Goal: Task Accomplishment & Management: Use online tool/utility

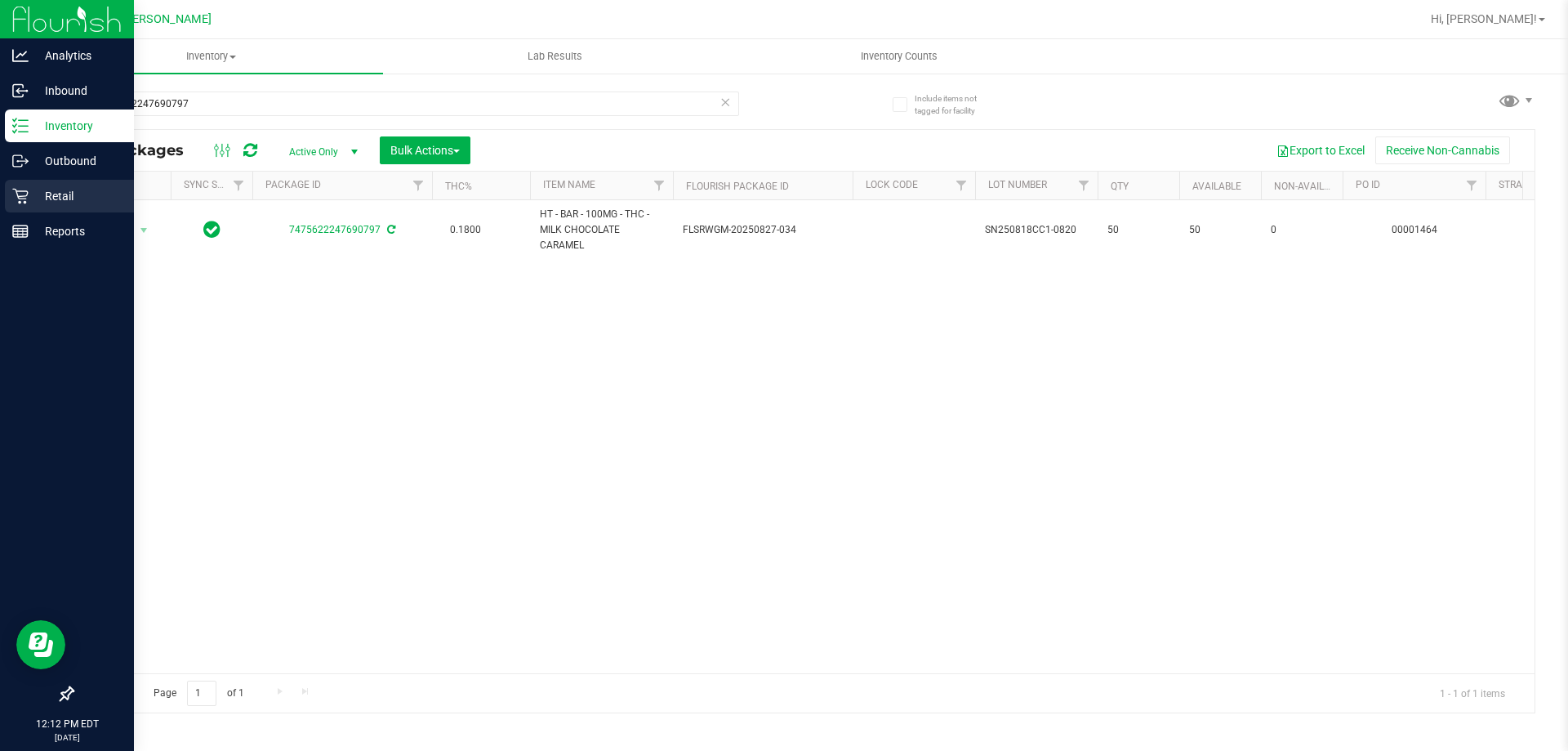
click at [57, 187] on p "Retail" at bounding box center [77, 196] width 98 height 20
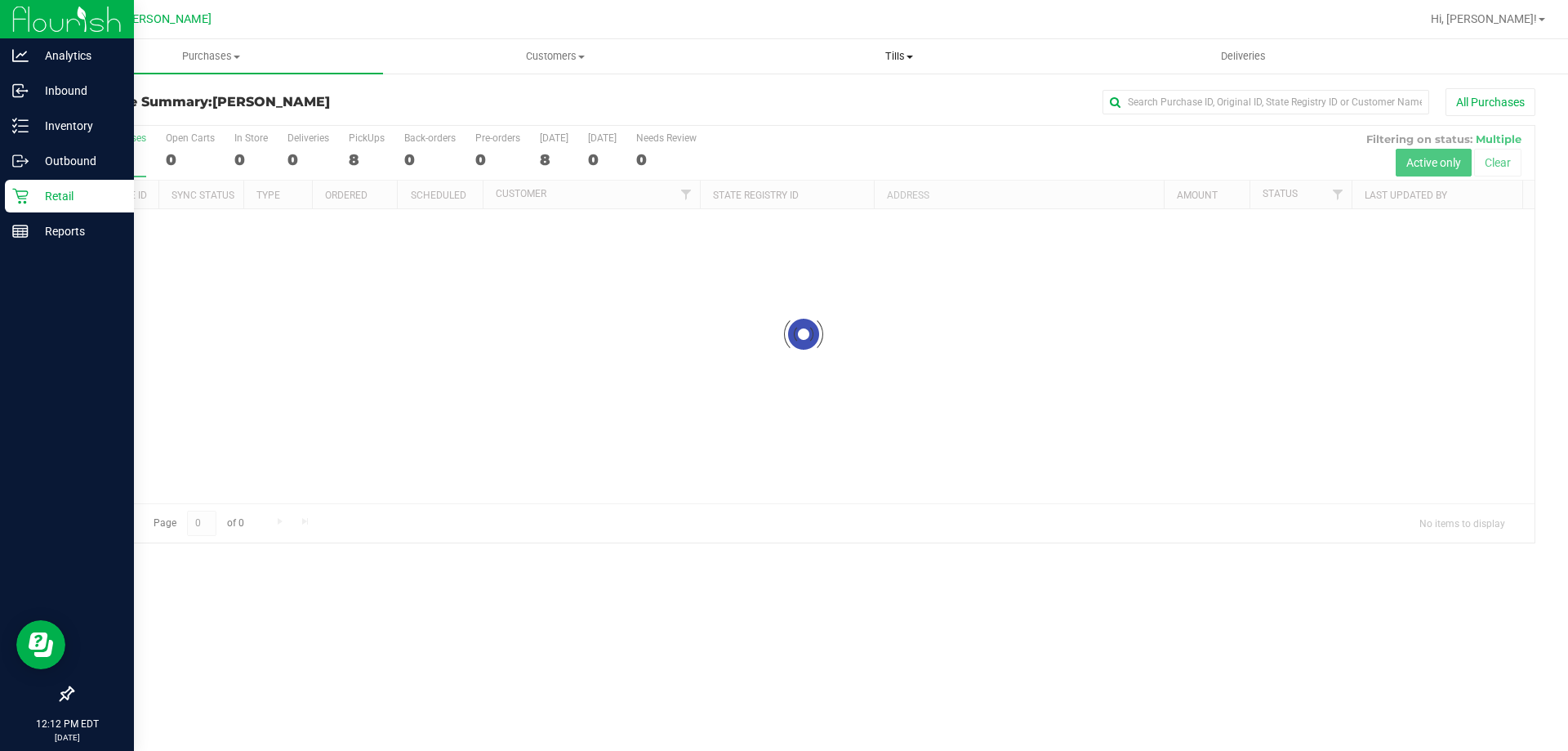
click at [900, 57] on span "Tills" at bounding box center [899, 56] width 342 height 15
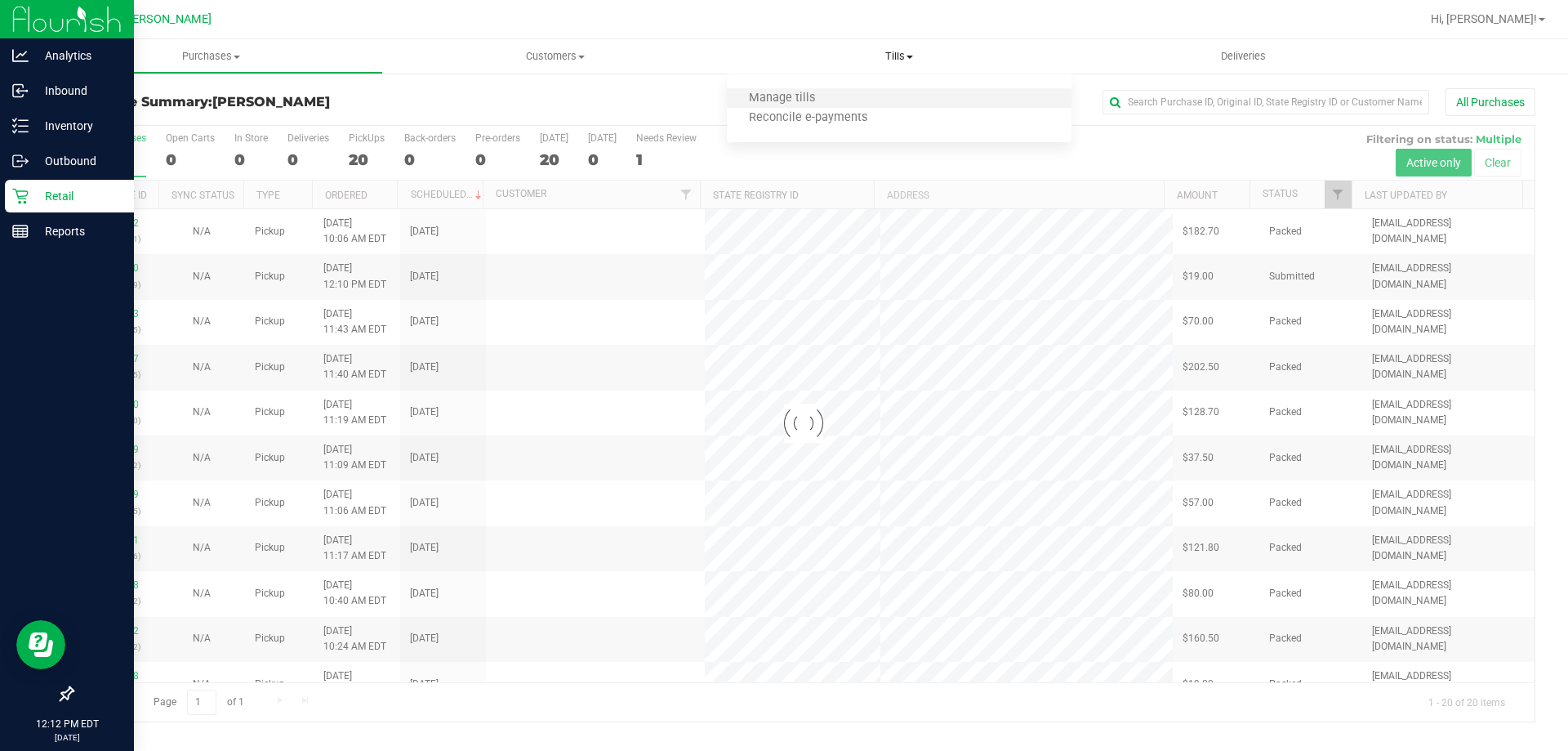
click at [879, 91] on li "Manage tills" at bounding box center [899, 99] width 344 height 20
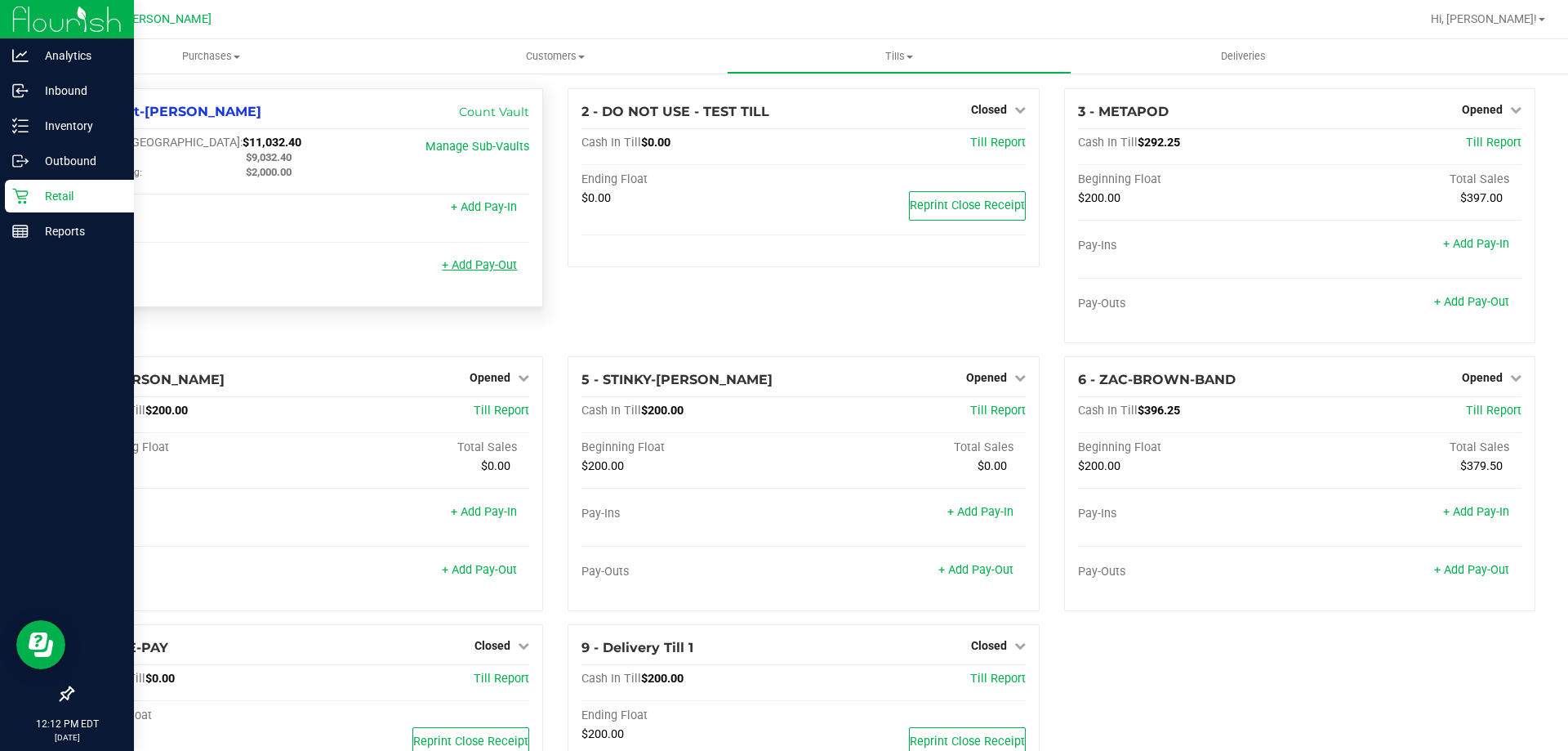
click at [503, 271] on link "+ Add Pay-Out" at bounding box center [479, 265] width 75 height 14
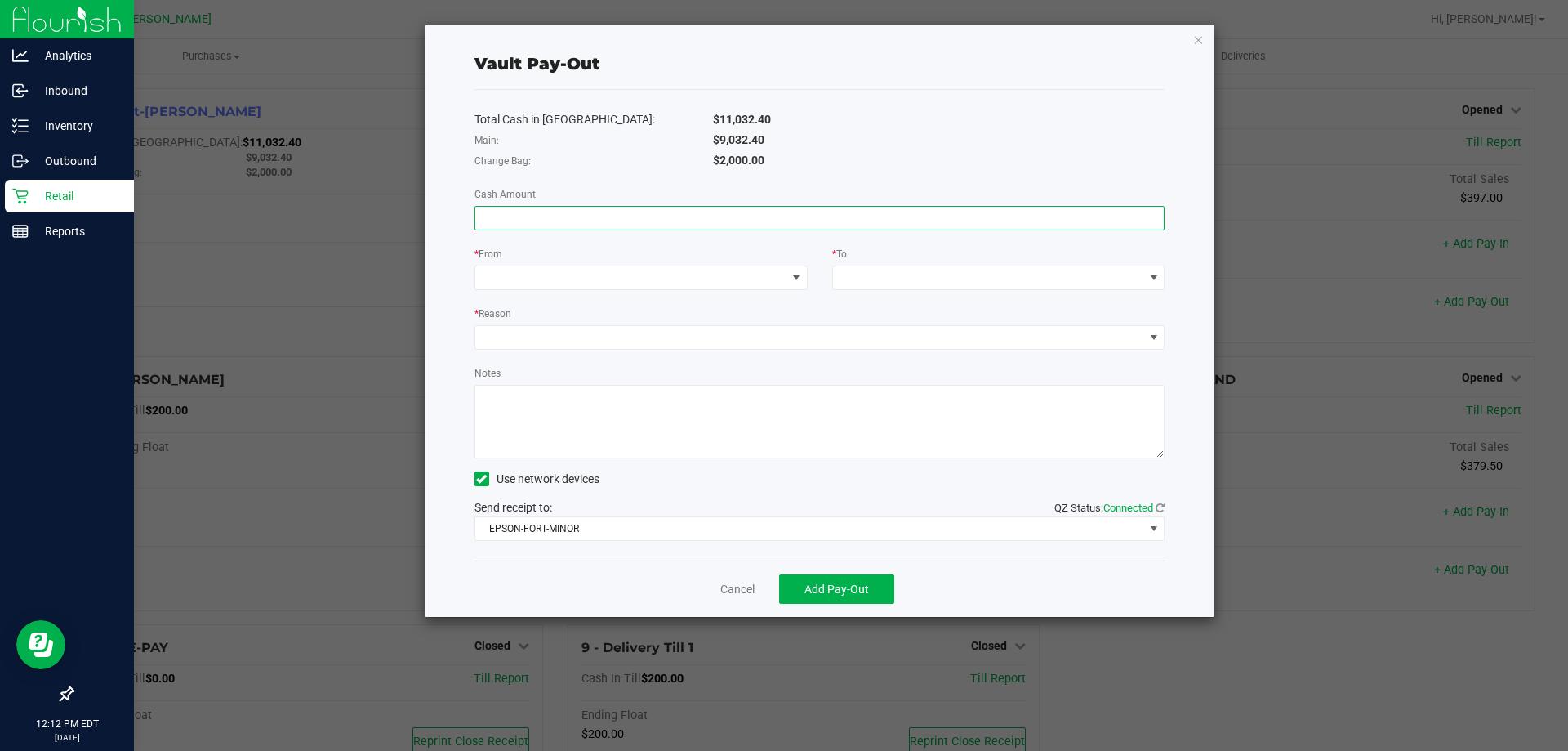
click at [760, 218] on input at bounding box center [820, 217] width 689 height 23
type input "$100.00"
click at [522, 269] on span at bounding box center [631, 278] width 311 height 23
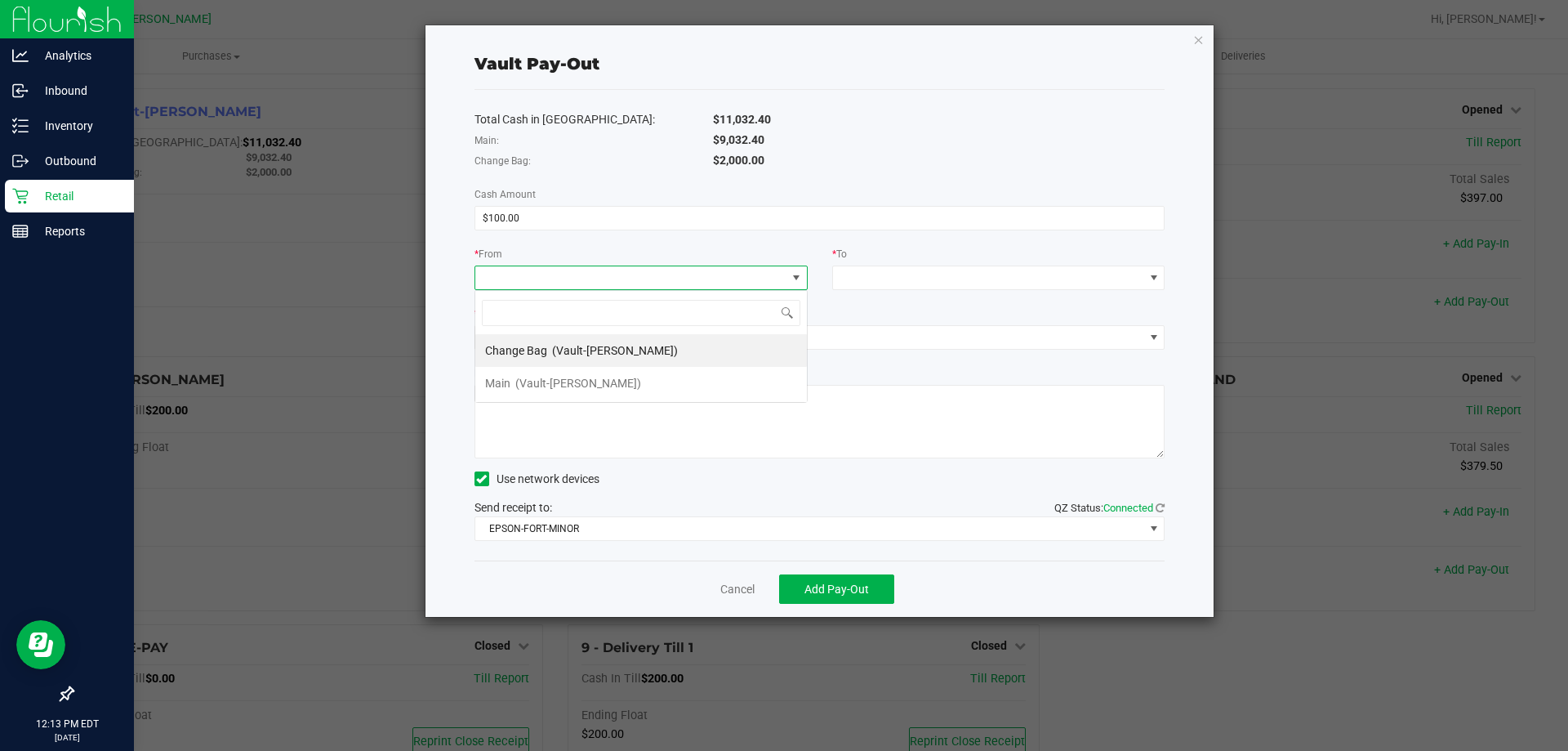
scroll to position [25, 333]
click at [552, 374] on div "Main (Vault-[PERSON_NAME])" at bounding box center [564, 383] width 156 height 29
click at [678, 273] on span "Main (Vault-[PERSON_NAME])" at bounding box center [631, 278] width 311 height 23
click at [602, 340] on div "Change Bag (Vault-[PERSON_NAME])" at bounding box center [582, 351] width 192 height 29
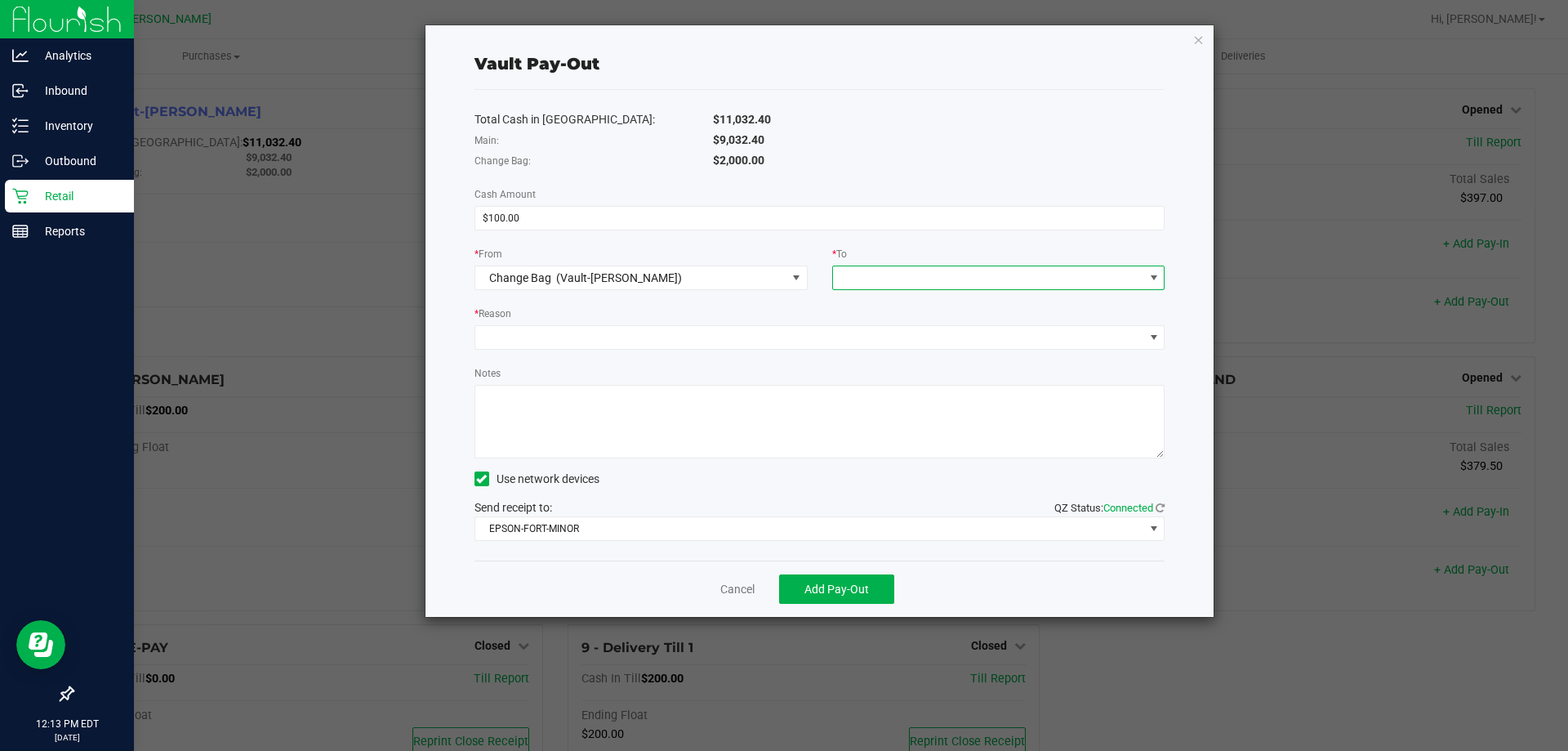
click at [874, 276] on span at bounding box center [989, 278] width 311 height 23
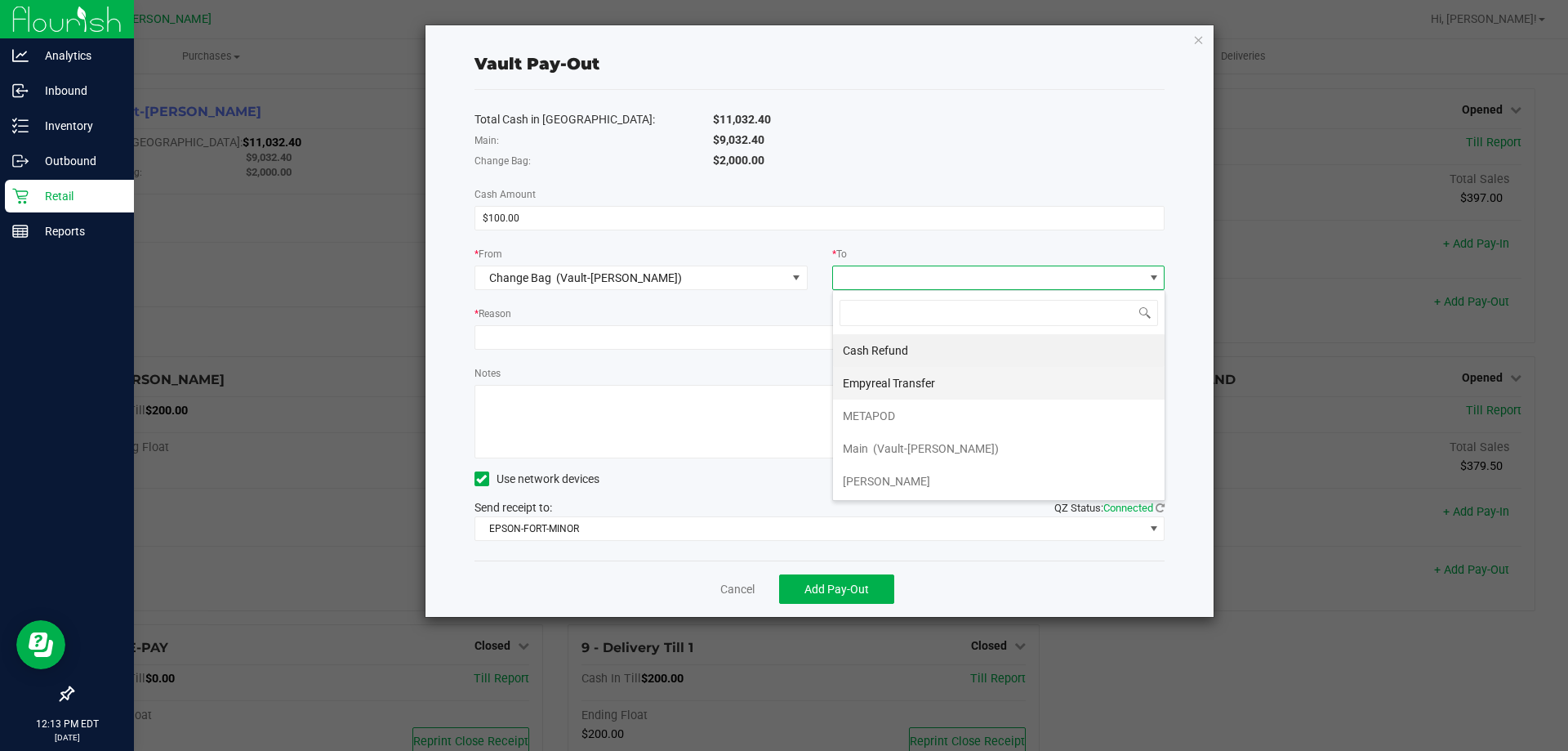
click at [906, 386] on span "Empyreal Transfer" at bounding box center [888, 382] width 92 height 13
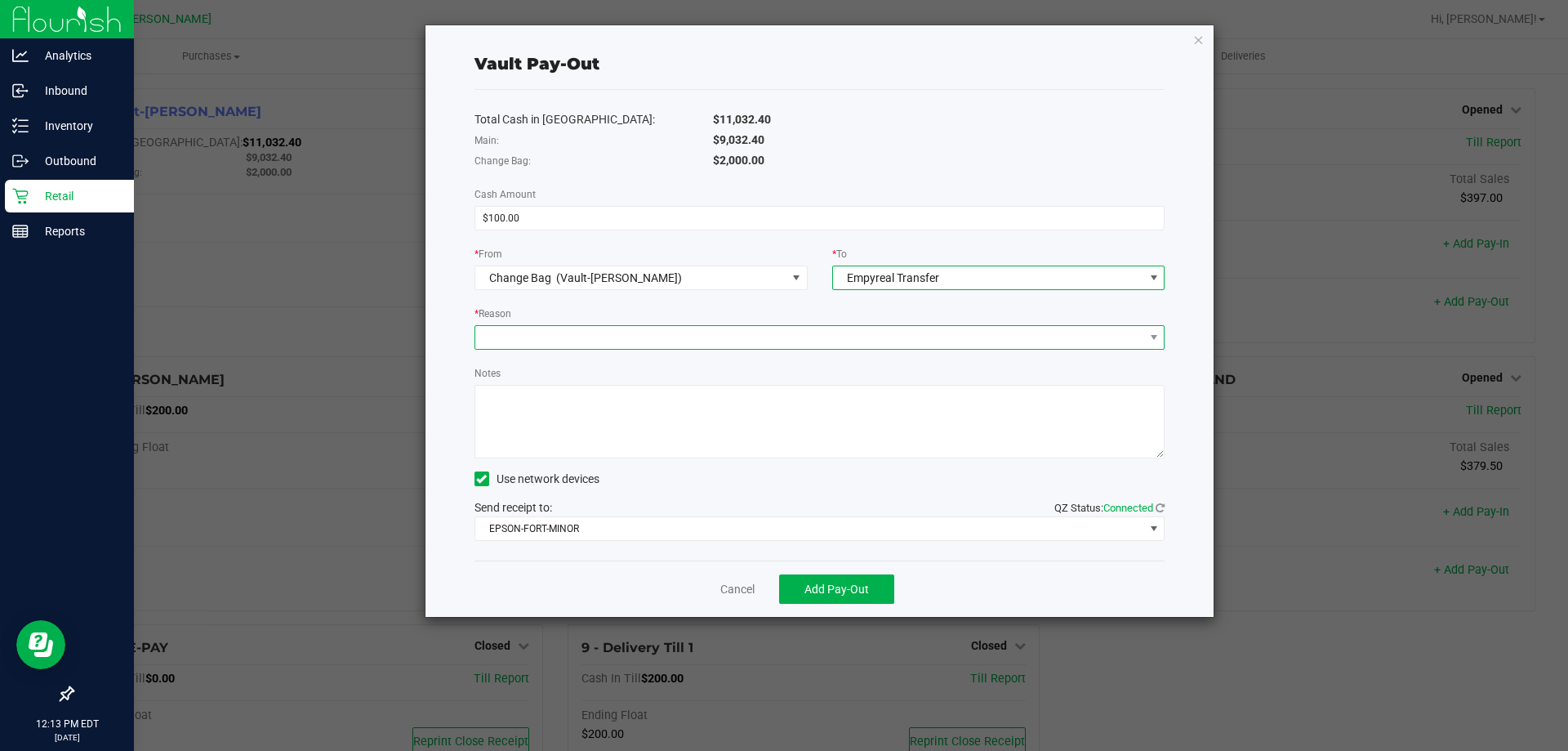
click at [603, 327] on span at bounding box center [809, 337] width 668 height 23
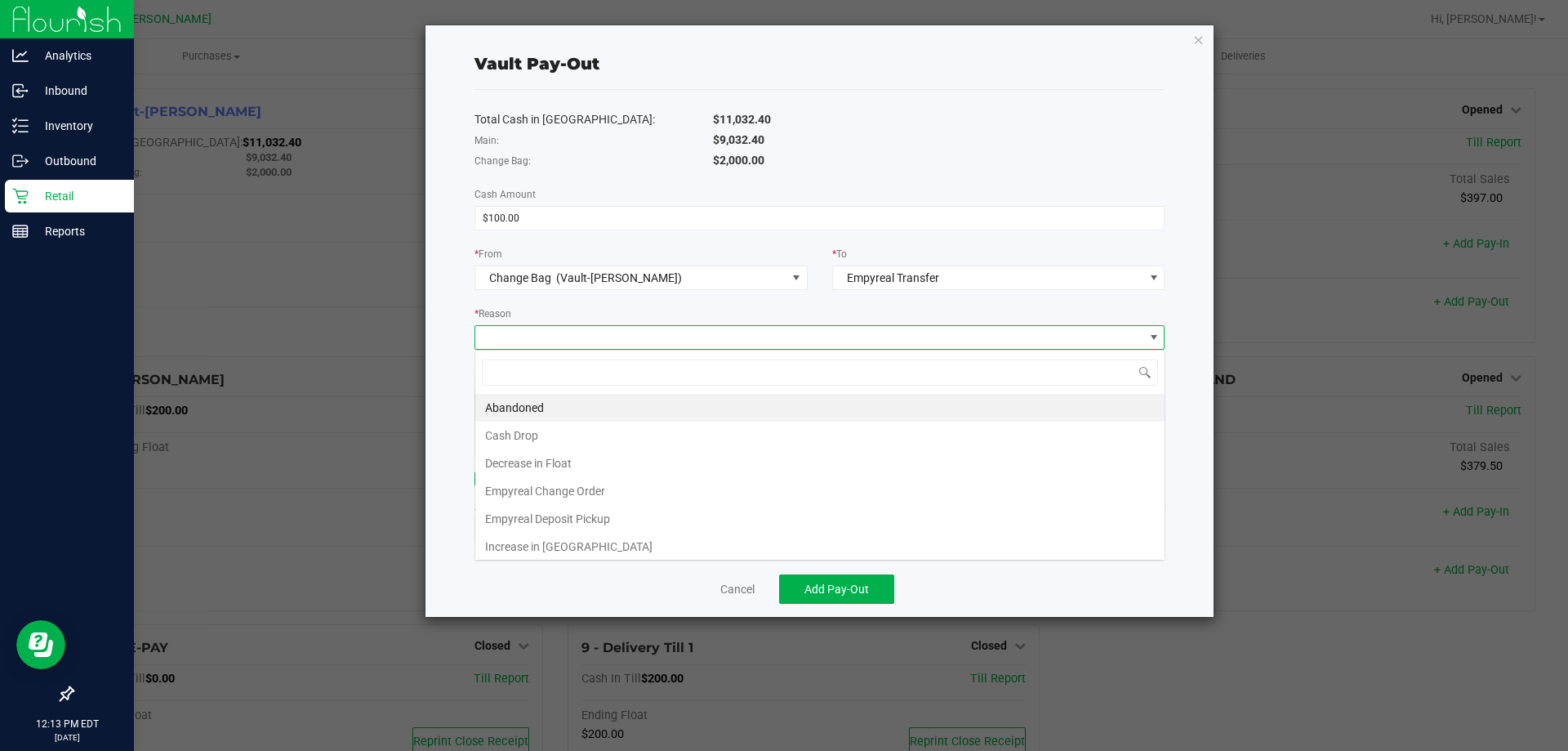
scroll to position [25, 690]
click at [613, 490] on li "Empyreal Change Order" at bounding box center [820, 491] width 689 height 27
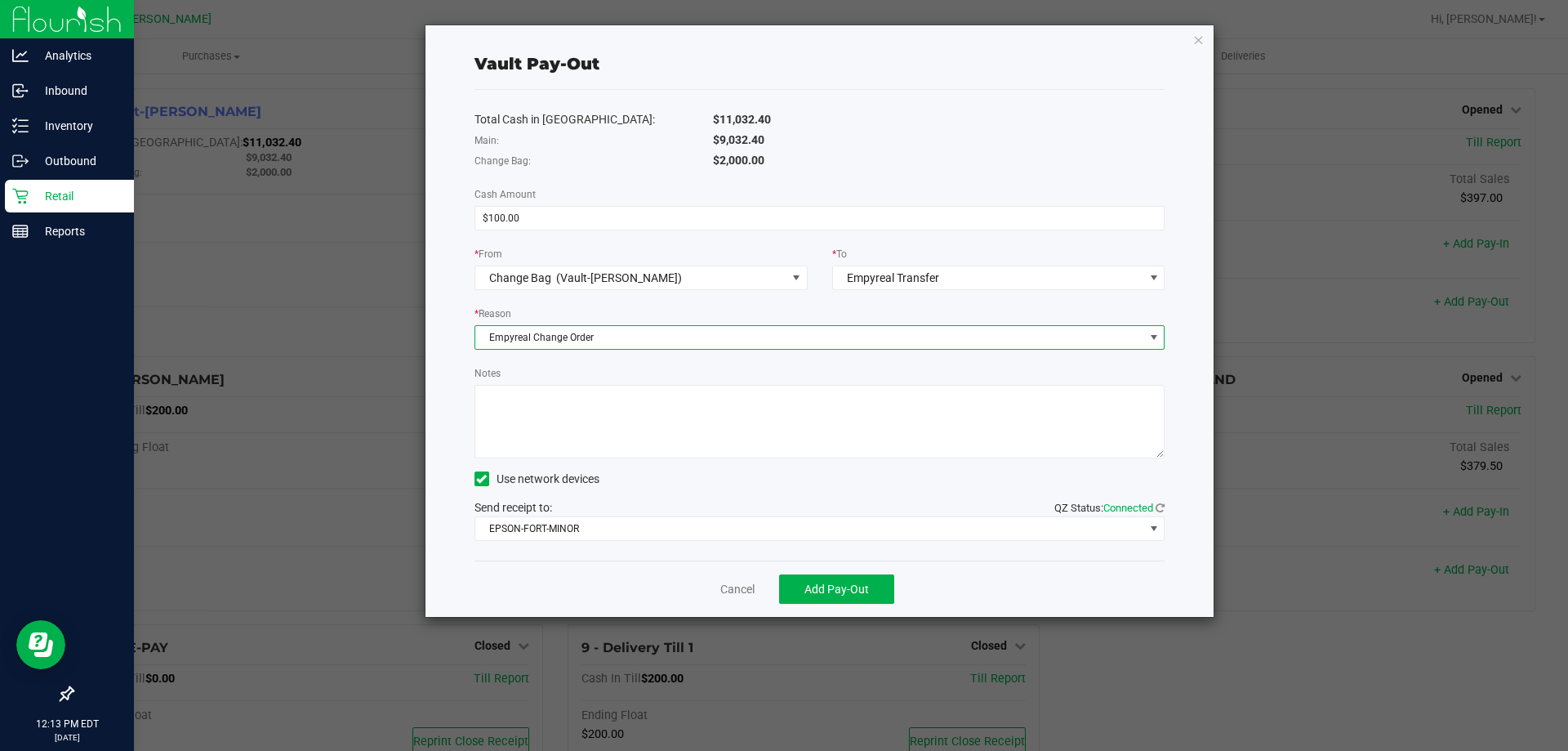
click at [632, 430] on textarea "Notes" at bounding box center [820, 422] width 691 height 74
type textarea "$100 in quarters for change"
click at [602, 510] on div "Send receipt to: QZ Status: Connected EPSON-FORT-MINOR" at bounding box center [820, 520] width 691 height 41
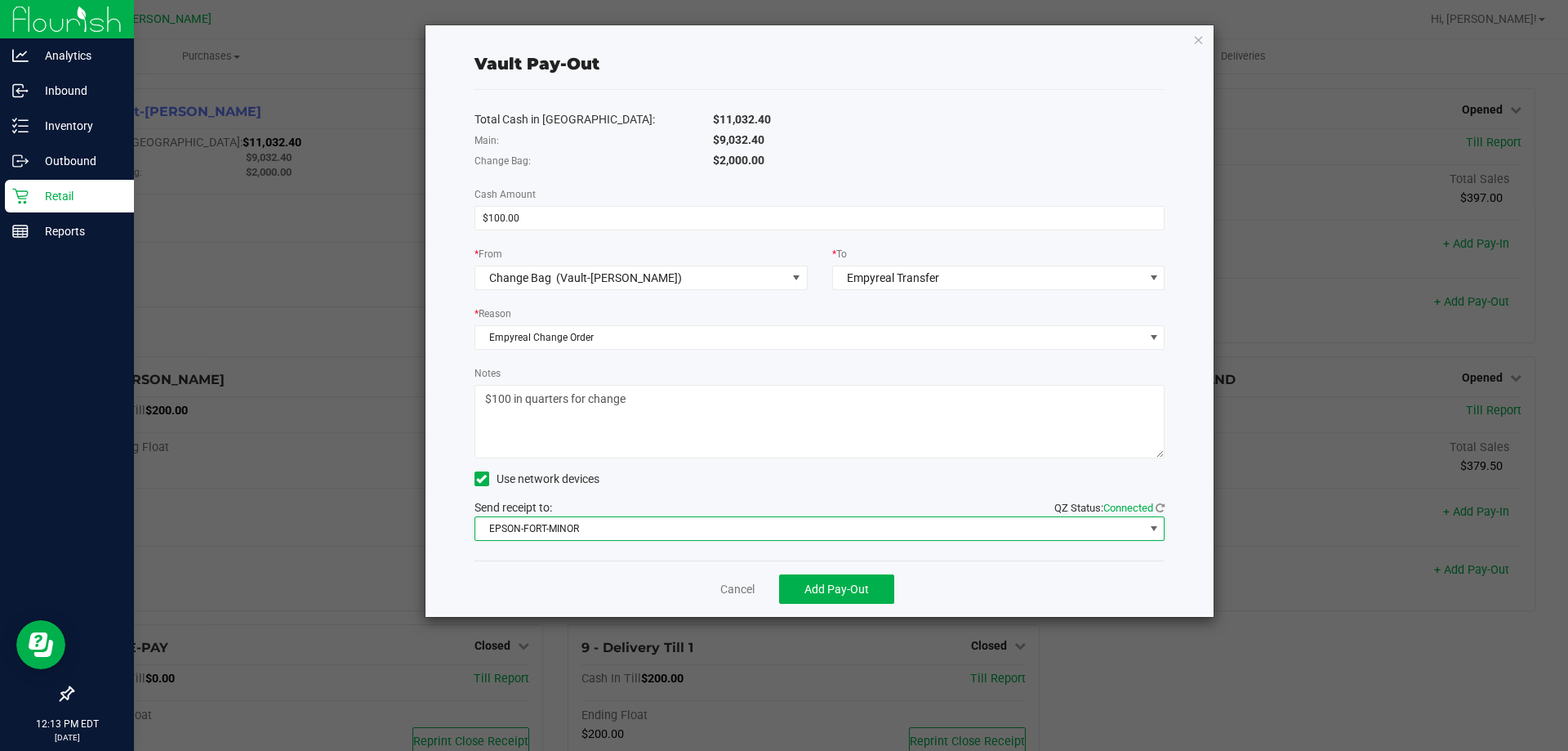
click at [589, 523] on span "EPSON-FORT-MINOR" at bounding box center [809, 528] width 668 height 23
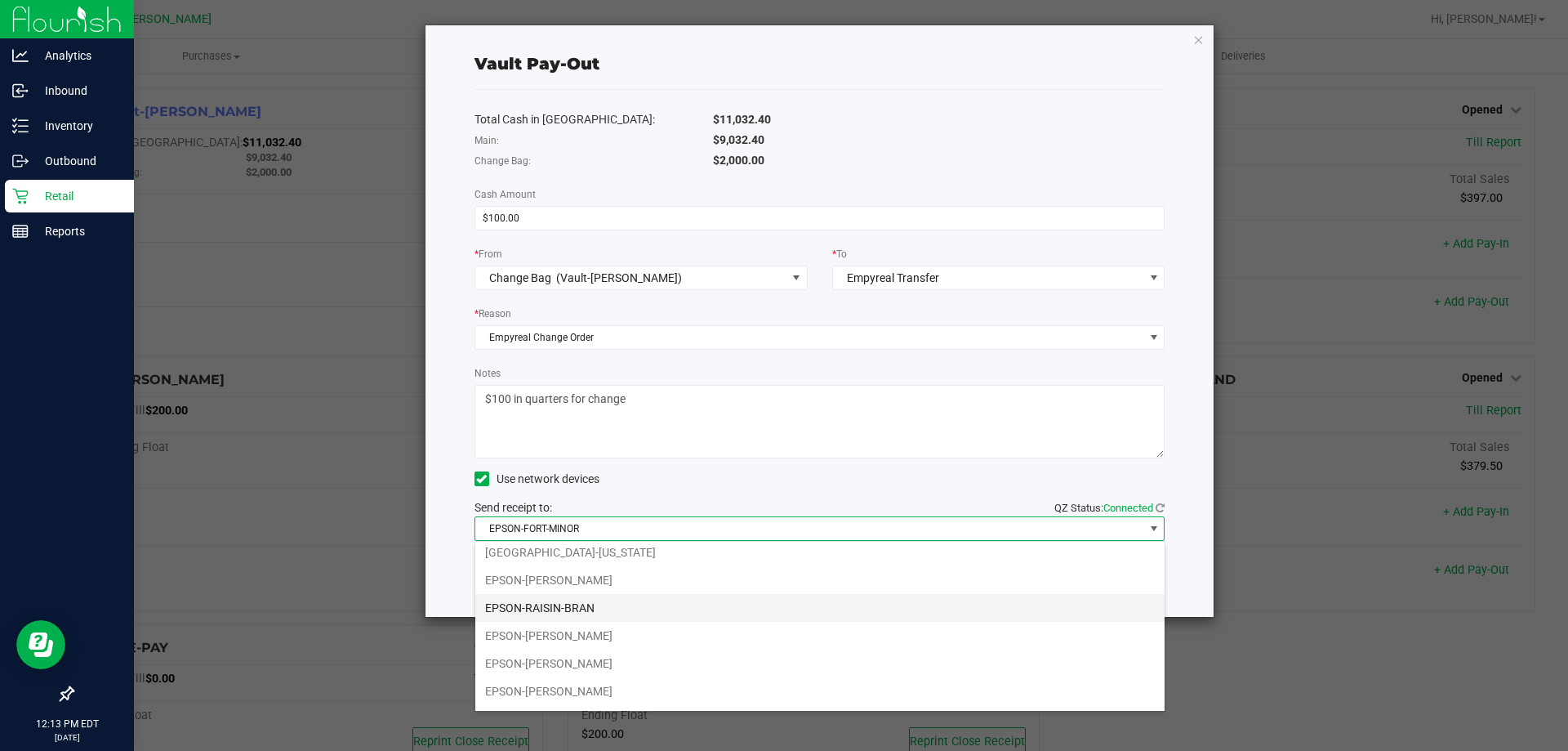
scroll to position [198, 0]
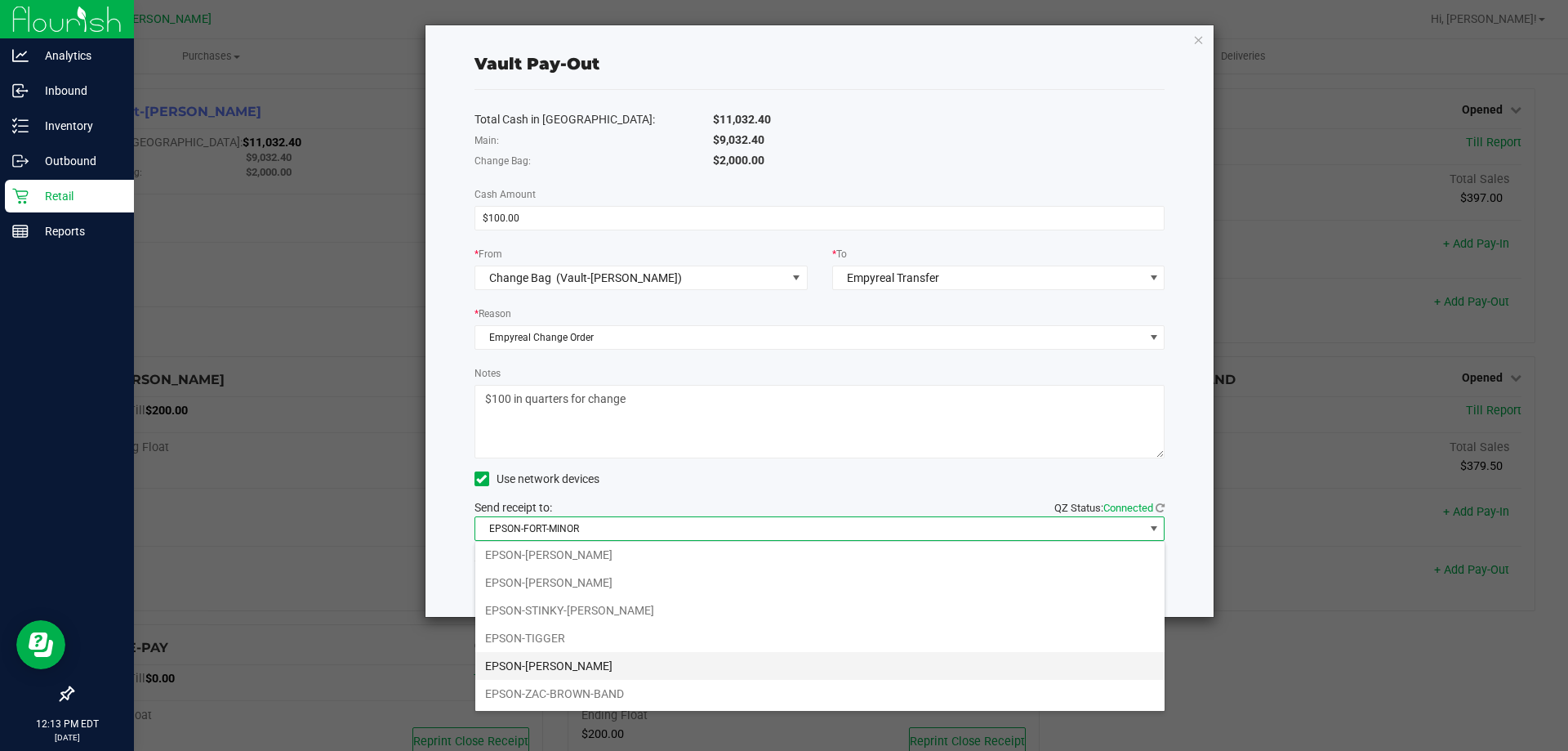
click at [620, 658] on li "EPSON-[PERSON_NAME]" at bounding box center [820, 666] width 689 height 27
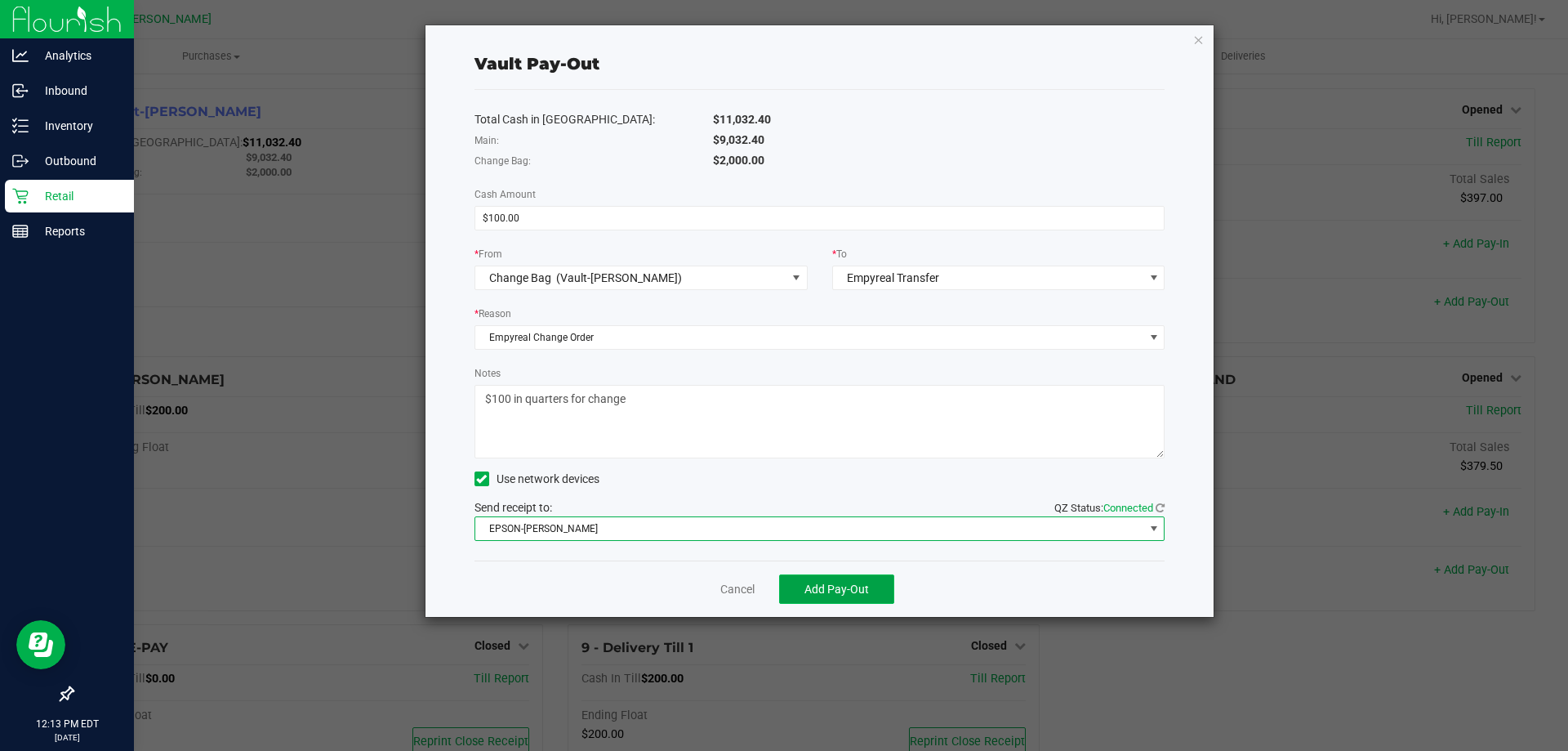
click at [812, 589] on span "Add Pay-Out" at bounding box center [836, 589] width 64 height 13
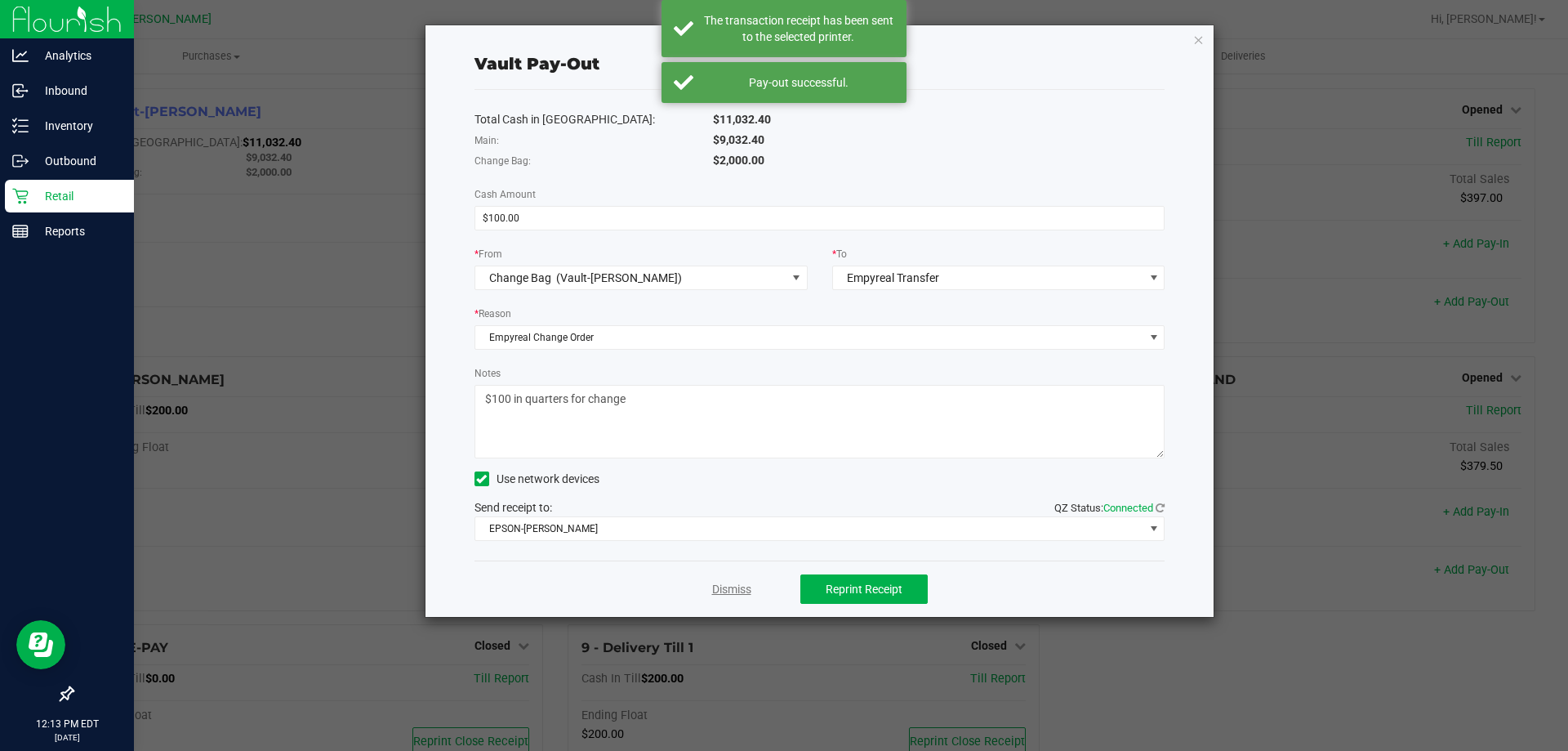
click at [740, 585] on link "Dismiss" at bounding box center [732, 589] width 40 height 17
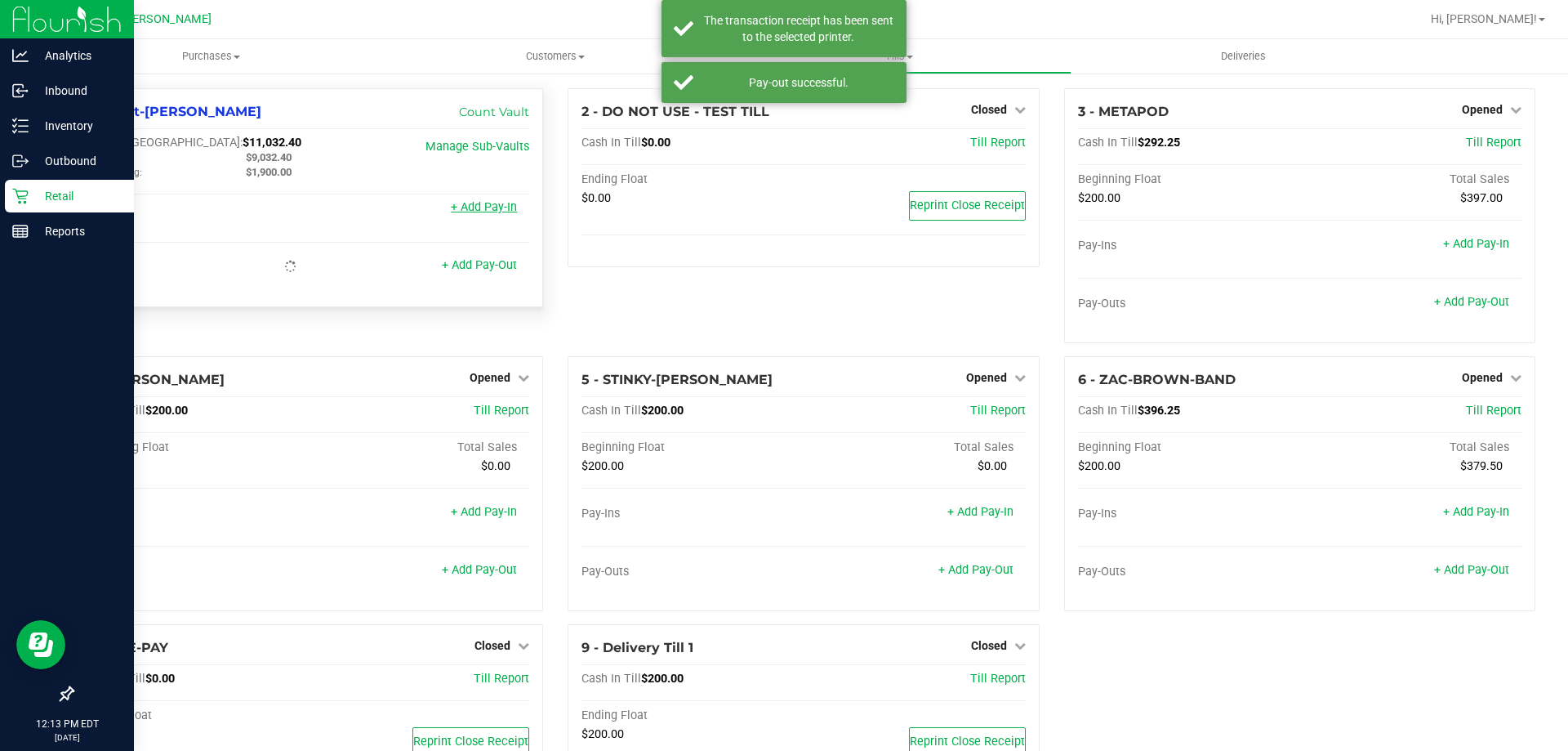
click at [500, 213] on link "+ Add Pay-In" at bounding box center [484, 207] width 66 height 14
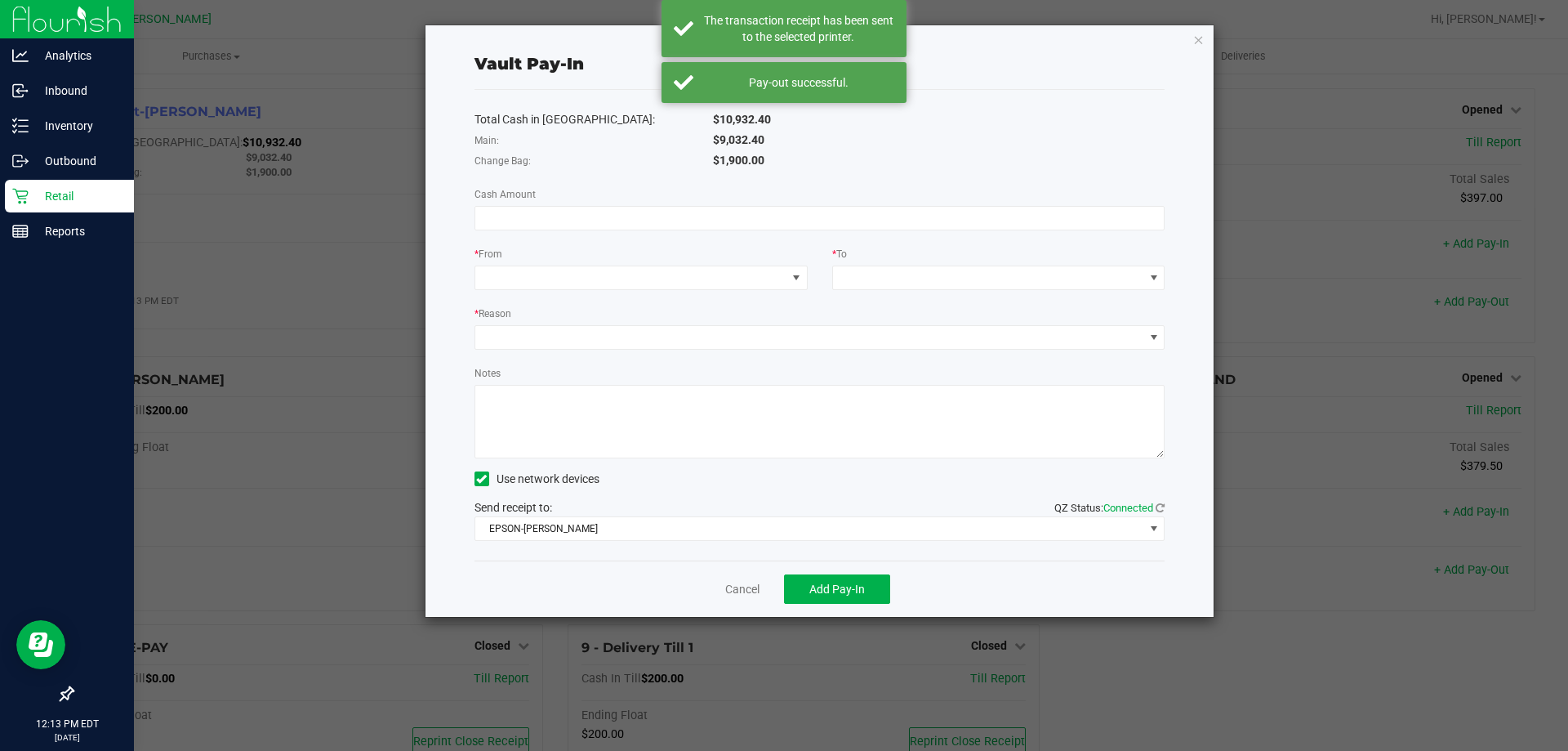
click at [717, 231] on div "Total Cash in Vault: $10,932.40 Main: $9,032.40 Change Bag: $1,900.00 Cash Amou…" at bounding box center [820, 325] width 691 height 470
click at [723, 223] on input at bounding box center [820, 217] width 689 height 23
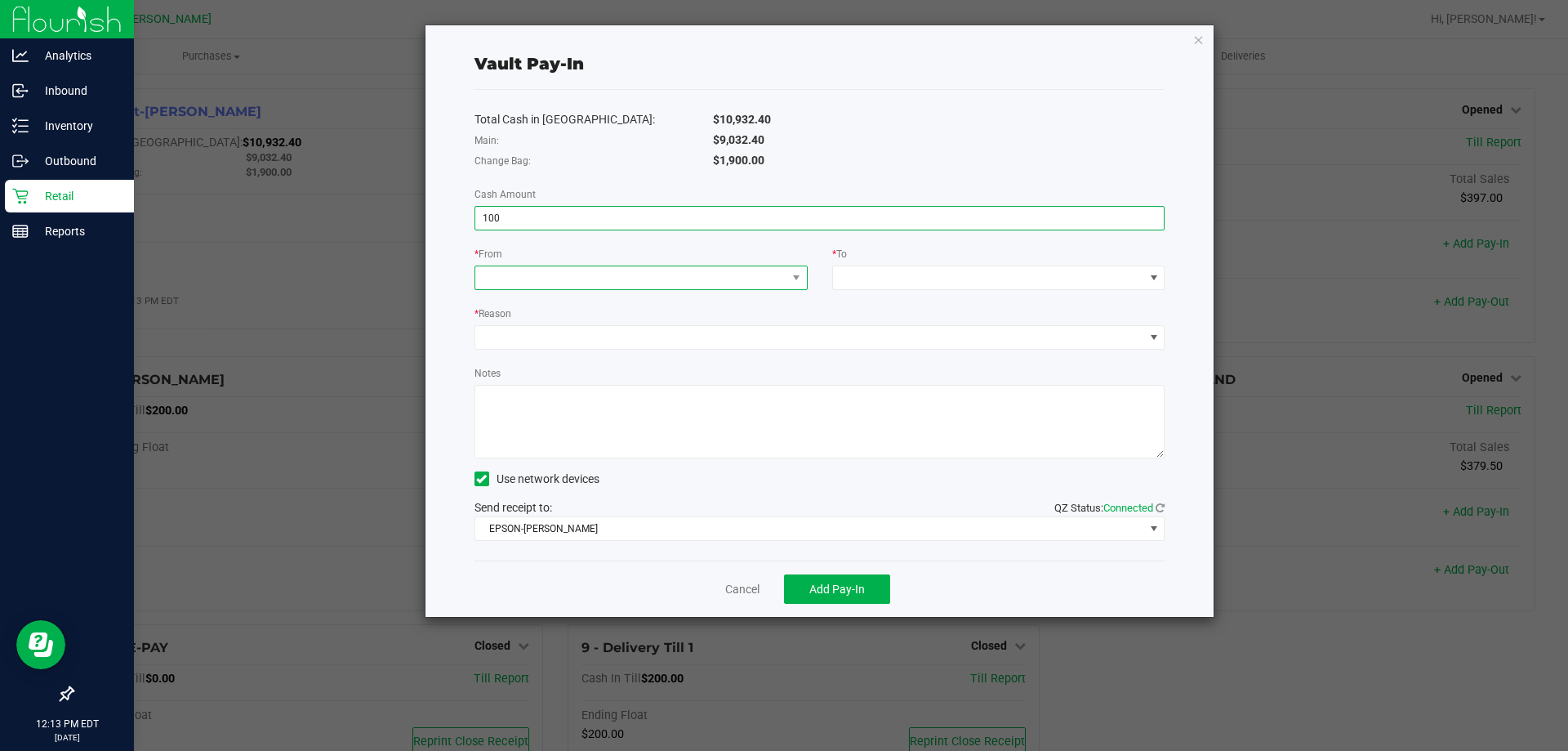
type input "$100.00"
click at [688, 274] on span at bounding box center [631, 278] width 311 height 23
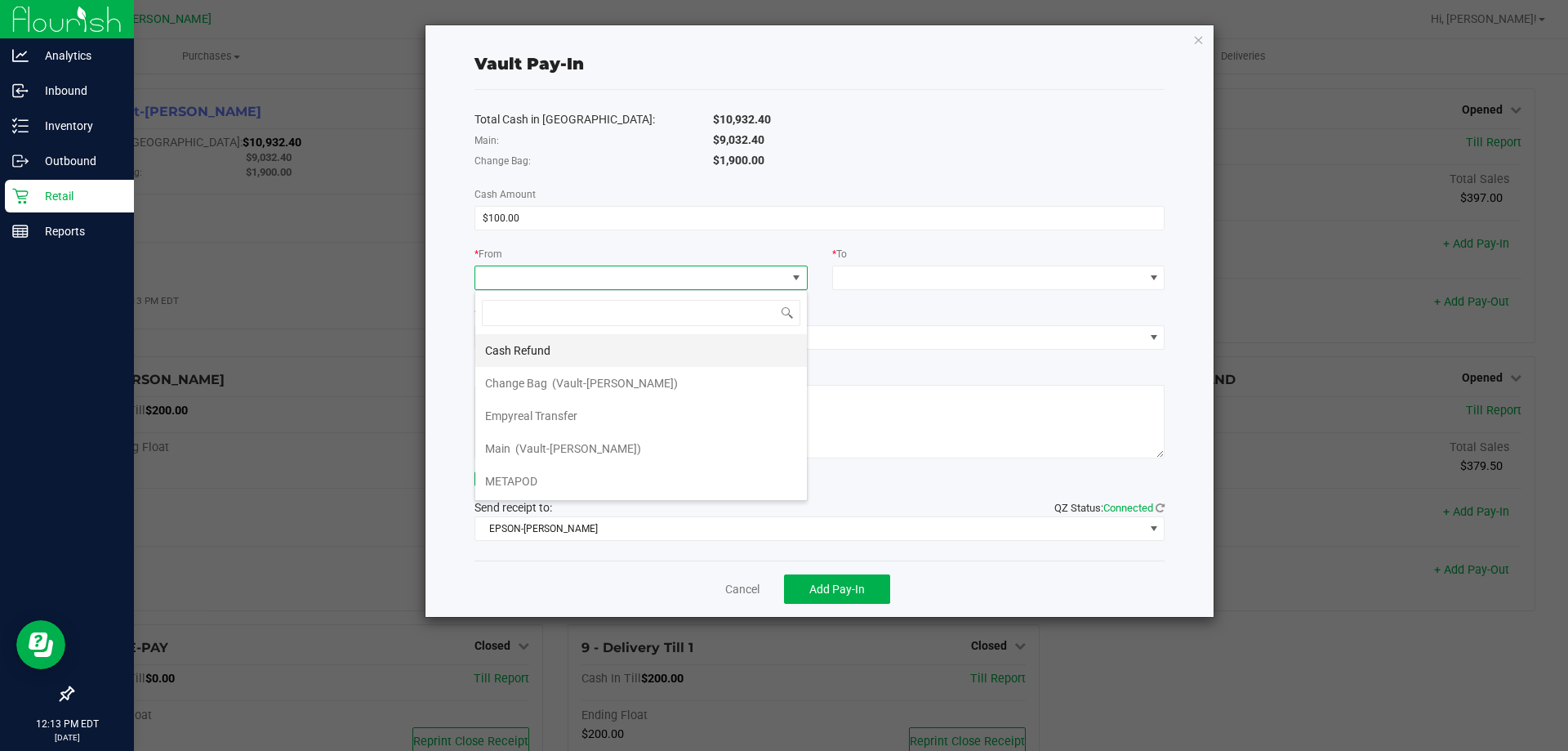
scroll to position [25, 333]
click at [620, 416] on li "Empyreal Transfer" at bounding box center [641, 416] width 332 height 33
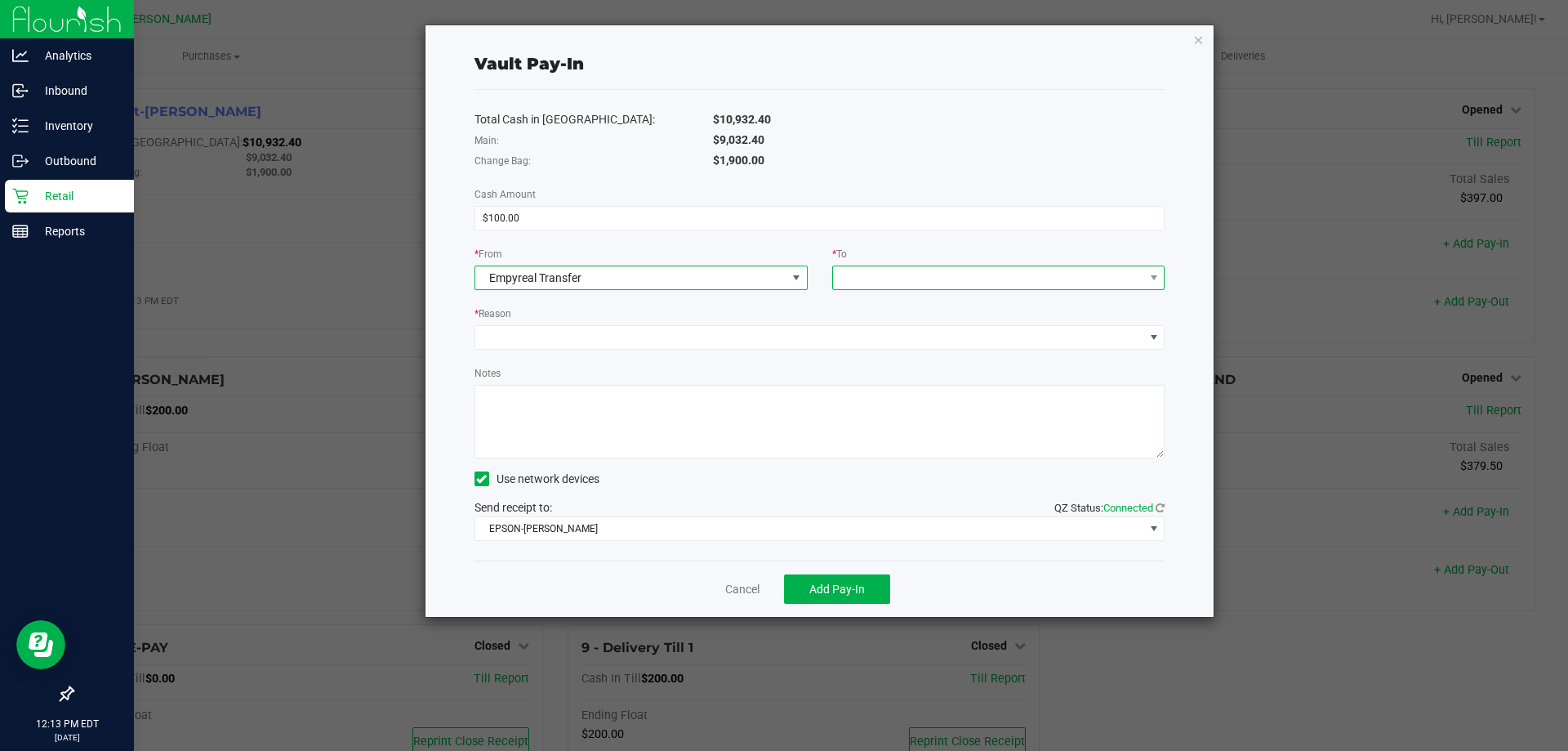
click at [917, 272] on span at bounding box center [989, 278] width 311 height 23
click at [916, 345] on span "(Vault-[PERSON_NAME])" at bounding box center [973, 350] width 125 height 13
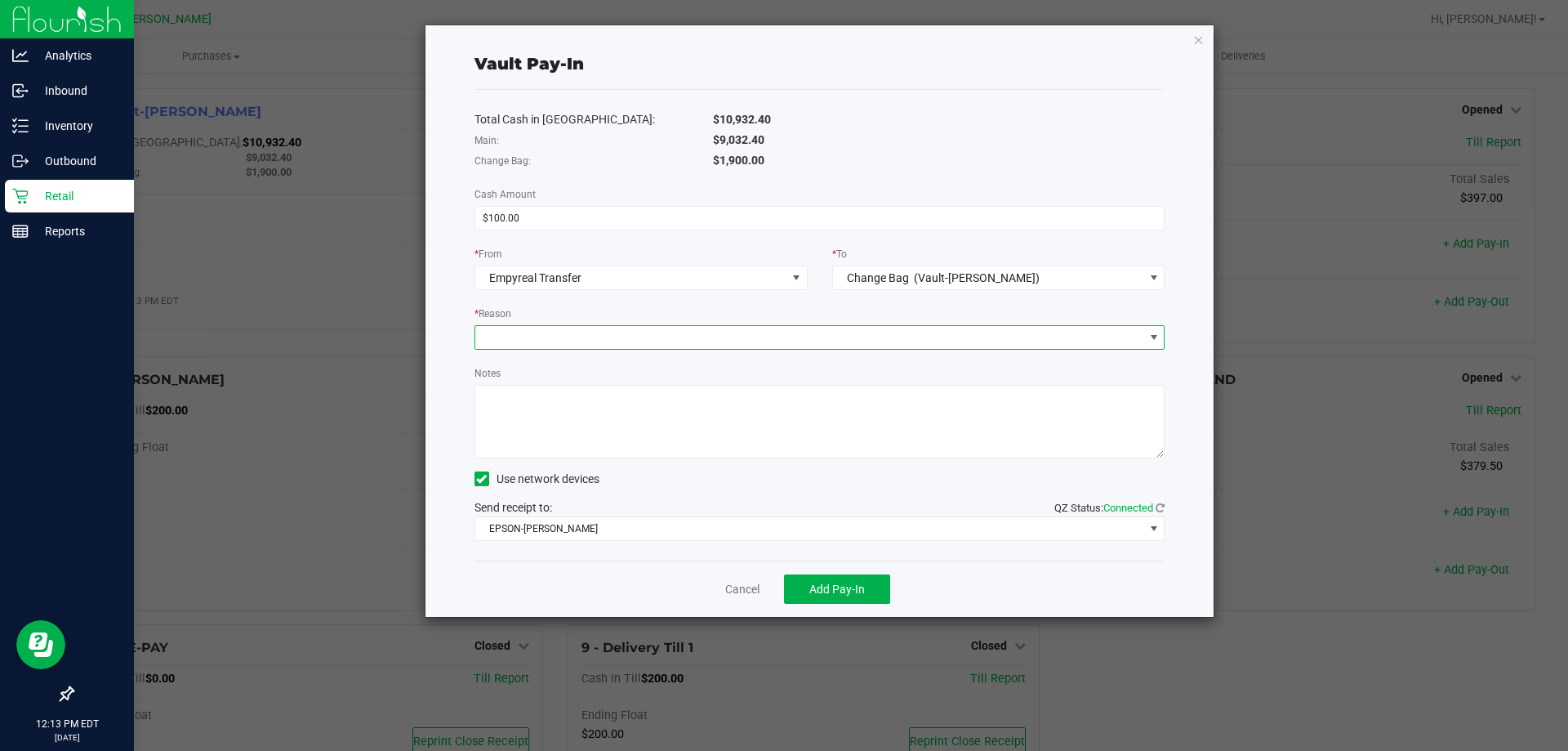
click at [661, 342] on span at bounding box center [809, 337] width 668 height 23
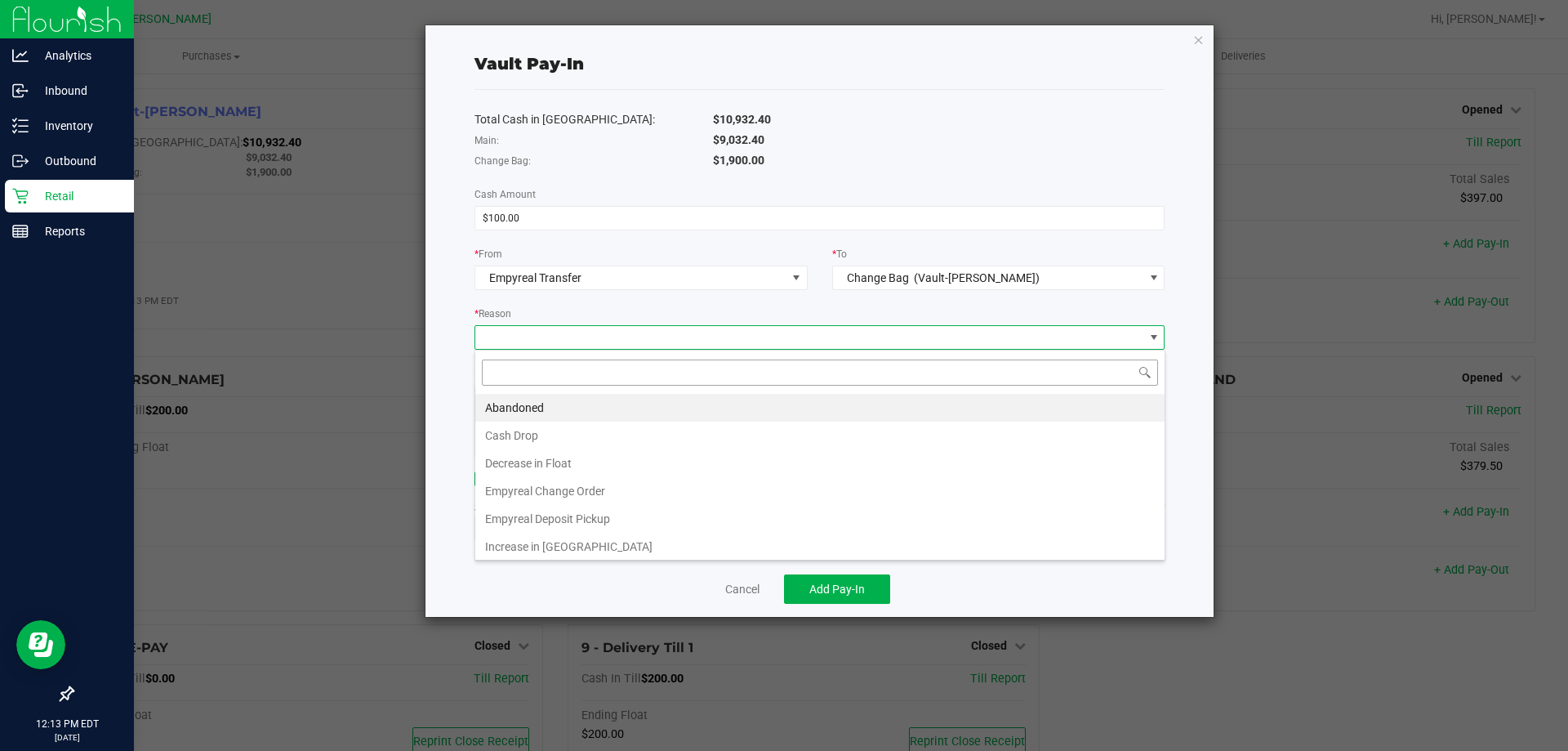
scroll to position [25, 690]
click at [648, 487] on li "Empyreal Change Order" at bounding box center [820, 491] width 689 height 27
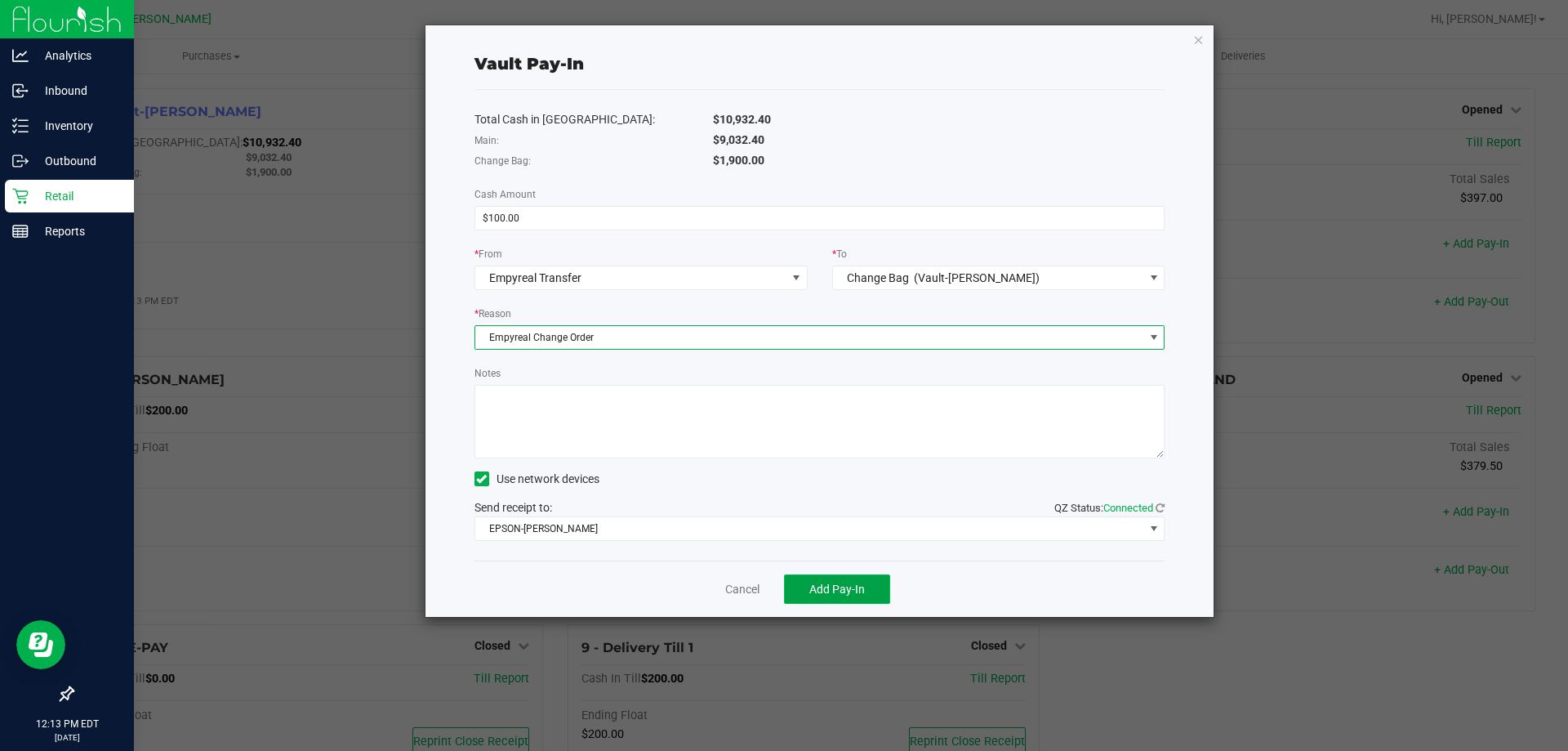
click at [829, 583] on span "Add Pay-In" at bounding box center [837, 589] width 56 height 13
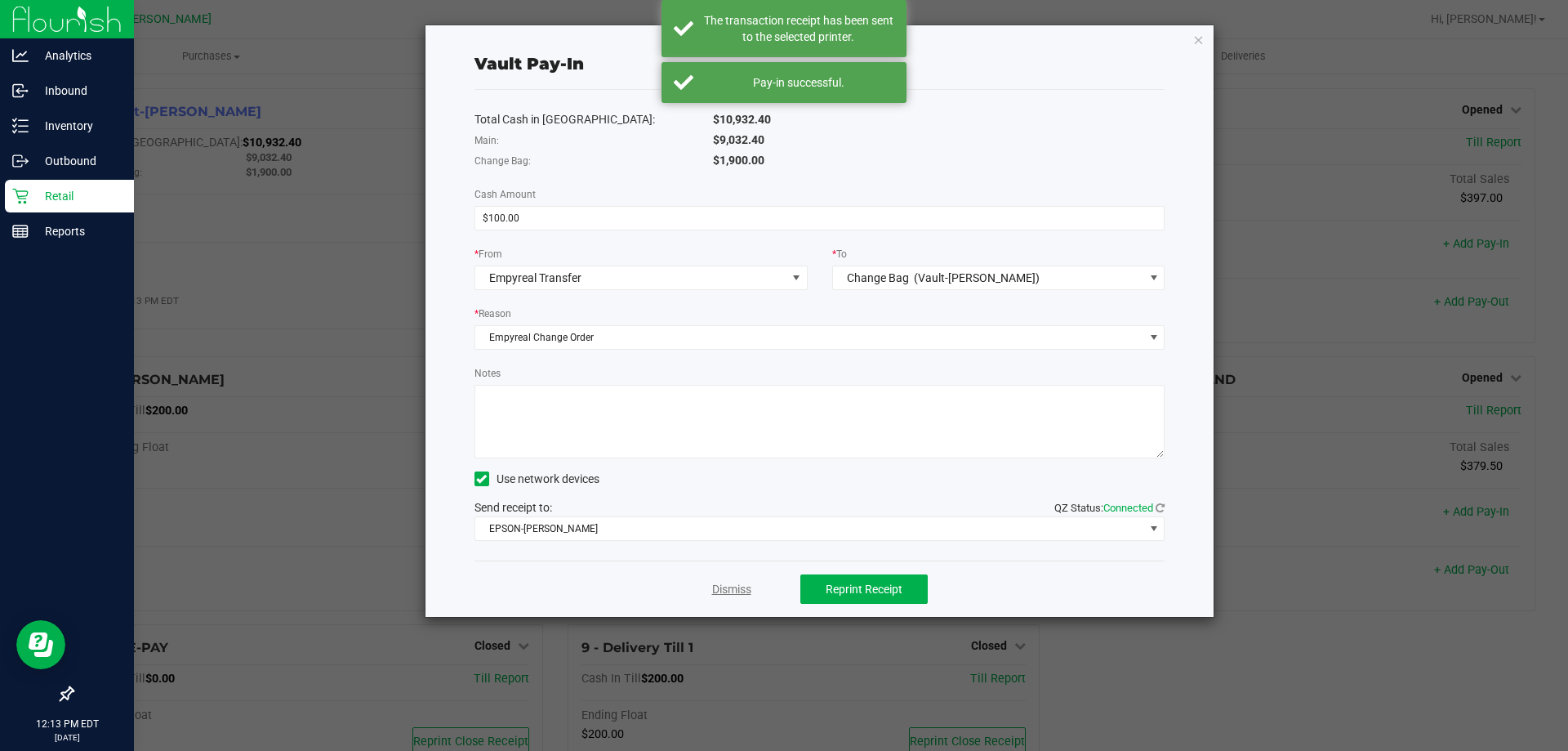
click at [734, 589] on link "Dismiss" at bounding box center [732, 589] width 40 height 17
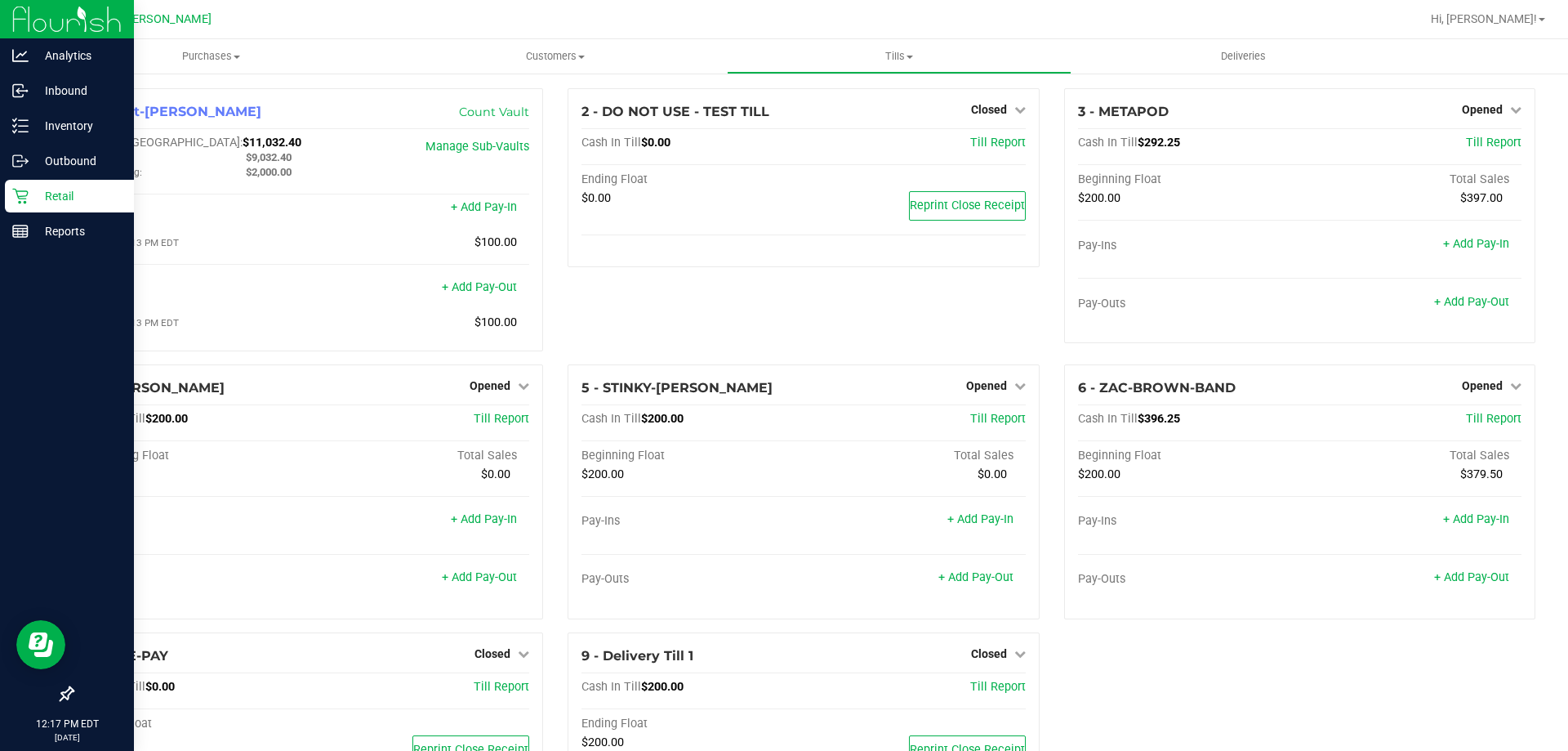
click at [51, 193] on p "Retail" at bounding box center [77, 196] width 98 height 20
